Goal: Task Accomplishment & Management: Manage account settings

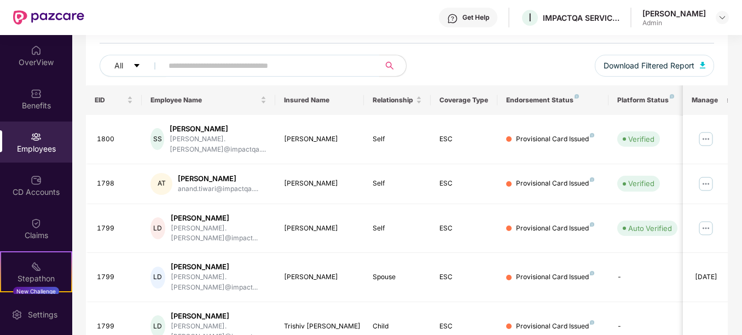
scroll to position [64, 0]
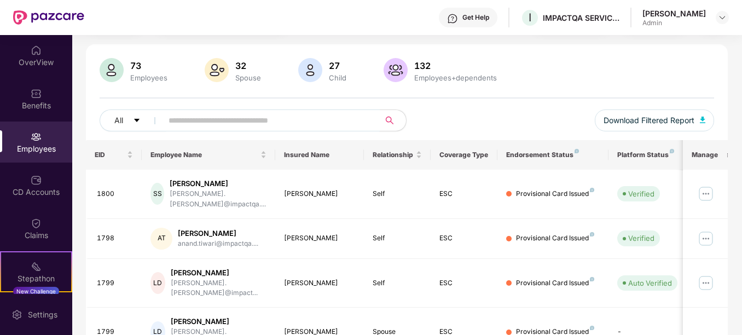
click at [217, 120] on input "text" at bounding box center [266, 120] width 196 height 16
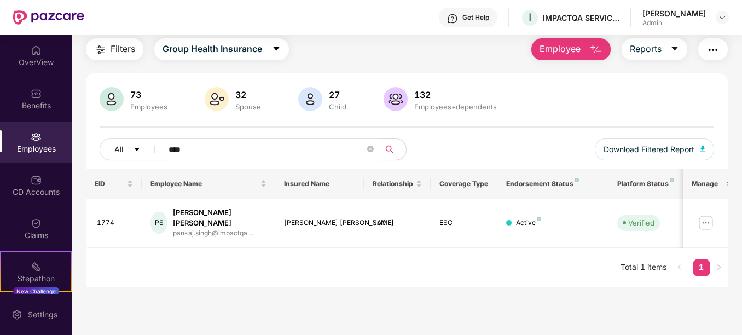
scroll to position [35, 0]
type input "****"
click at [206, 212] on div "[PERSON_NAME] [PERSON_NAME]" at bounding box center [219, 217] width 93 height 21
click at [702, 224] on img at bounding box center [706, 223] width 18 height 18
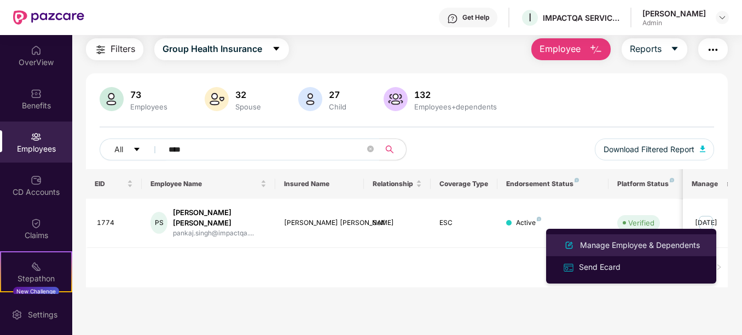
click at [620, 241] on div "Manage Employee & Dependents" at bounding box center [640, 245] width 124 height 12
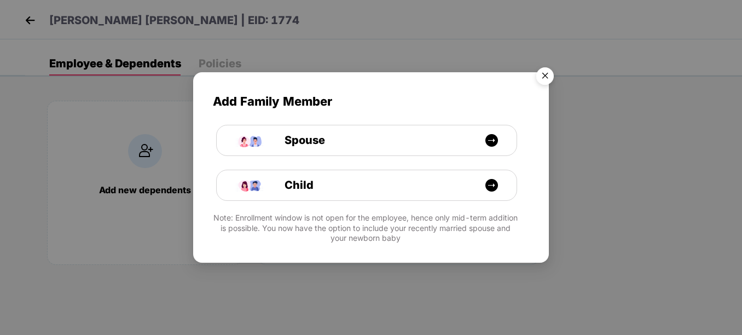
click at [545, 82] on img "Close" at bounding box center [545, 77] width 31 height 31
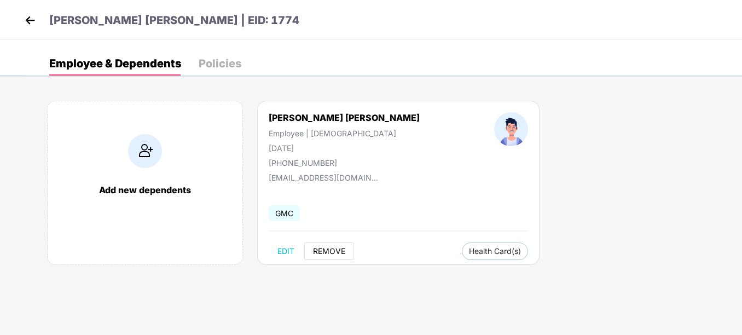
click at [315, 255] on button "REMOVE" at bounding box center [329, 251] width 50 height 18
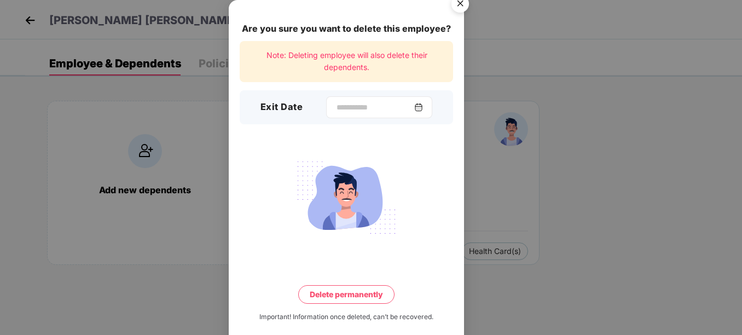
click at [430, 110] on div at bounding box center [379, 107] width 106 height 22
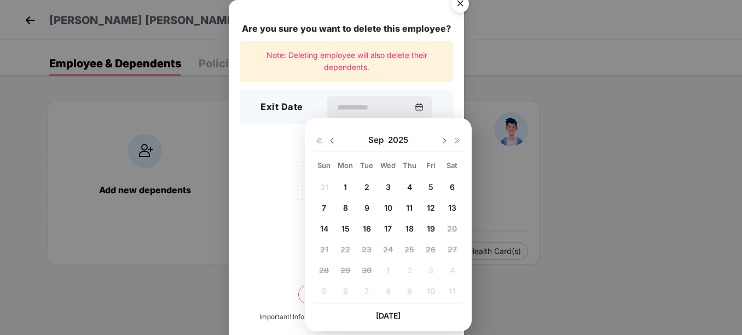
click at [427, 201] on div "12" at bounding box center [430, 207] width 16 height 16
type input "**********"
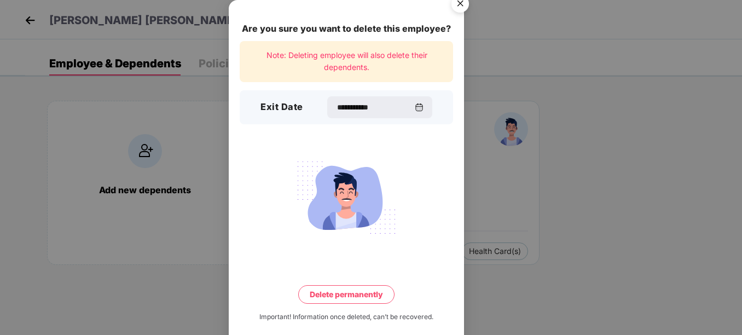
click at [352, 298] on button "Delete permanently" at bounding box center [346, 294] width 96 height 19
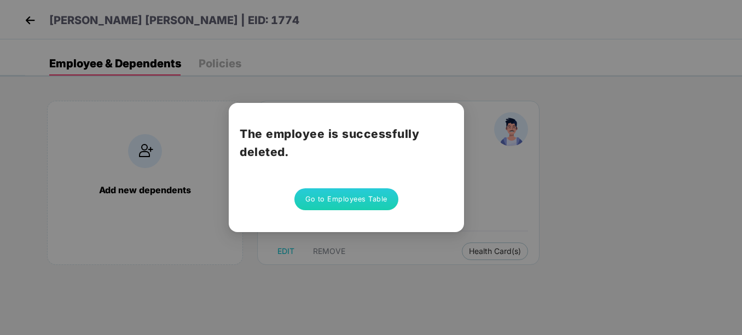
click at [329, 208] on button "Go to Employees Table" at bounding box center [346, 199] width 104 height 22
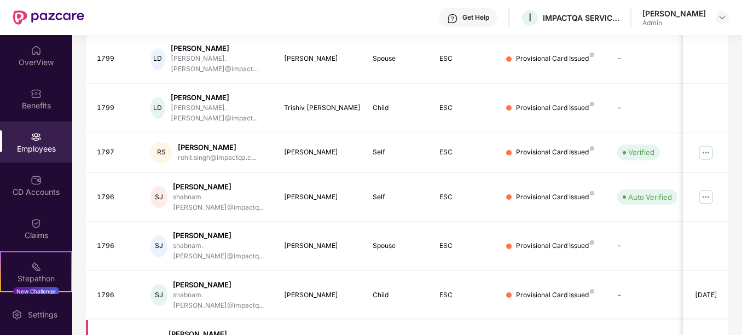
scroll to position [338, 0]
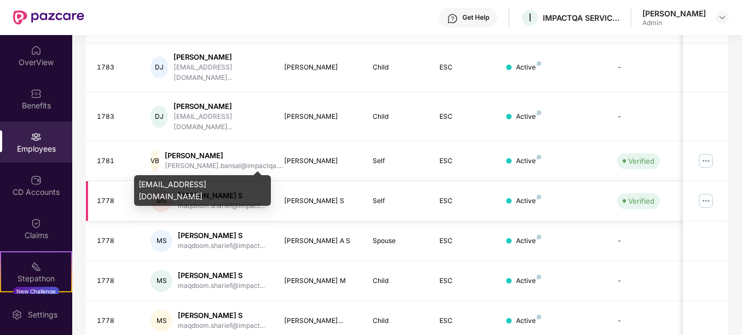
click at [197, 190] on div "[PERSON_NAME] S" at bounding box center [221, 195] width 87 height 10
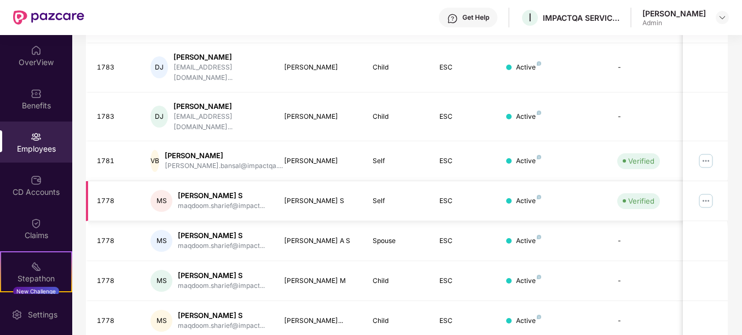
click at [699, 192] on img at bounding box center [706, 201] width 18 height 18
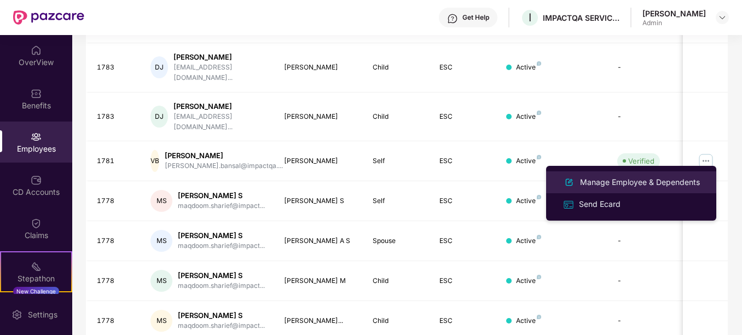
click at [638, 178] on div "Manage Employee & Dependents" at bounding box center [640, 182] width 124 height 12
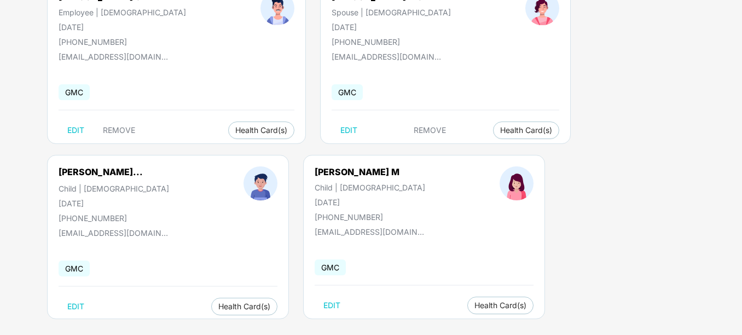
scroll to position [132, 0]
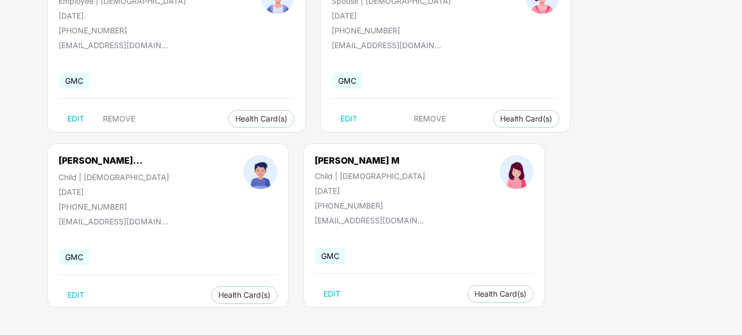
drag, startPoint x: 362, startPoint y: 190, endPoint x: 341, endPoint y: 192, distance: 20.9
click at [341, 192] on div "[DATE]" at bounding box center [370, 190] width 111 height 9
click at [125, 189] on div "[DATE]" at bounding box center [114, 191] width 111 height 9
drag, startPoint x: 363, startPoint y: 191, endPoint x: 335, endPoint y: 188, distance: 28.0
click at [335, 188] on div "[DATE]" at bounding box center [370, 190] width 111 height 9
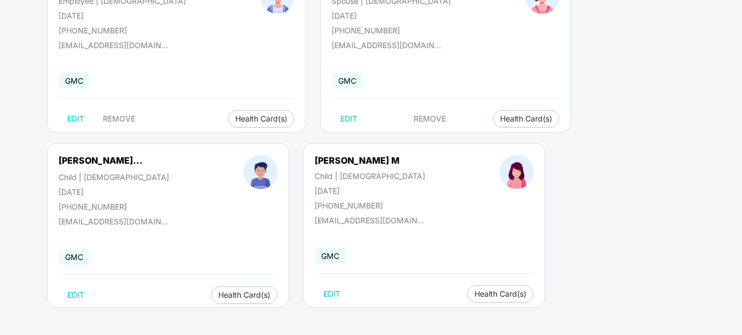
drag, startPoint x: 335, startPoint y: 188, endPoint x: 301, endPoint y: 215, distance: 43.2
click at [298, 217] on div "[PERSON_NAME] S Employee | [DEMOGRAPHIC_DATA] [DATE] [PHONE_NUMBER] [EMAIL_ADDR…" at bounding box center [383, 143] width 717 height 383
drag, startPoint x: 346, startPoint y: 191, endPoint x: 370, endPoint y: 196, distance: 24.6
click at [370, 196] on div "[PERSON_NAME] M Child | [DEMOGRAPHIC_DATA] [DATE] [PHONE_NUMBER]" at bounding box center [369, 182] width 185 height 55
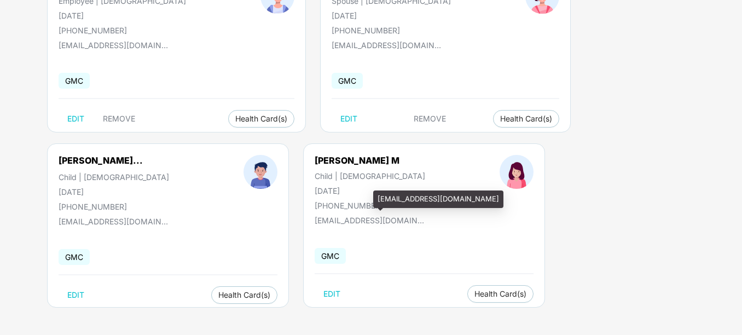
click at [387, 201] on div "[EMAIL_ADDRESS][DOMAIN_NAME]" at bounding box center [438, 199] width 130 height 18
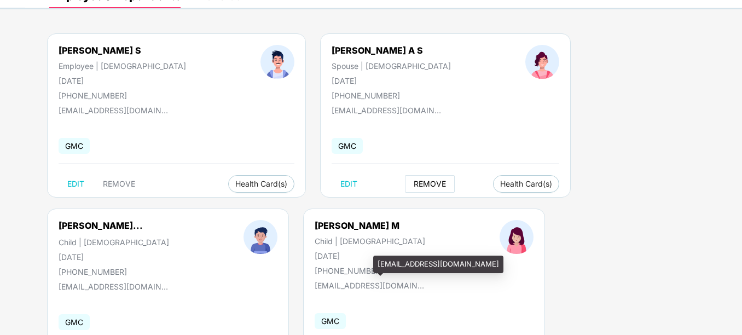
scroll to position [0, 0]
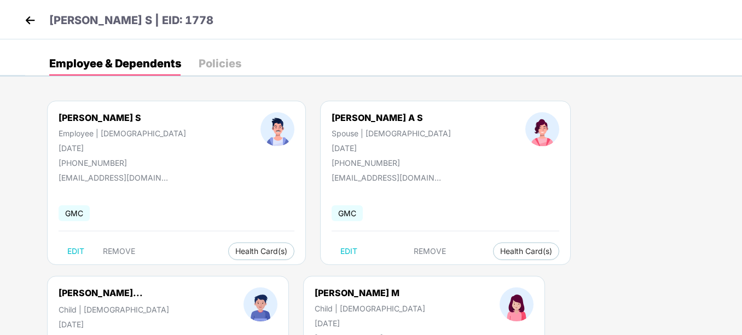
click at [34, 25] on img at bounding box center [30, 20] width 16 height 16
